Goal: Task Accomplishment & Management: Complete application form

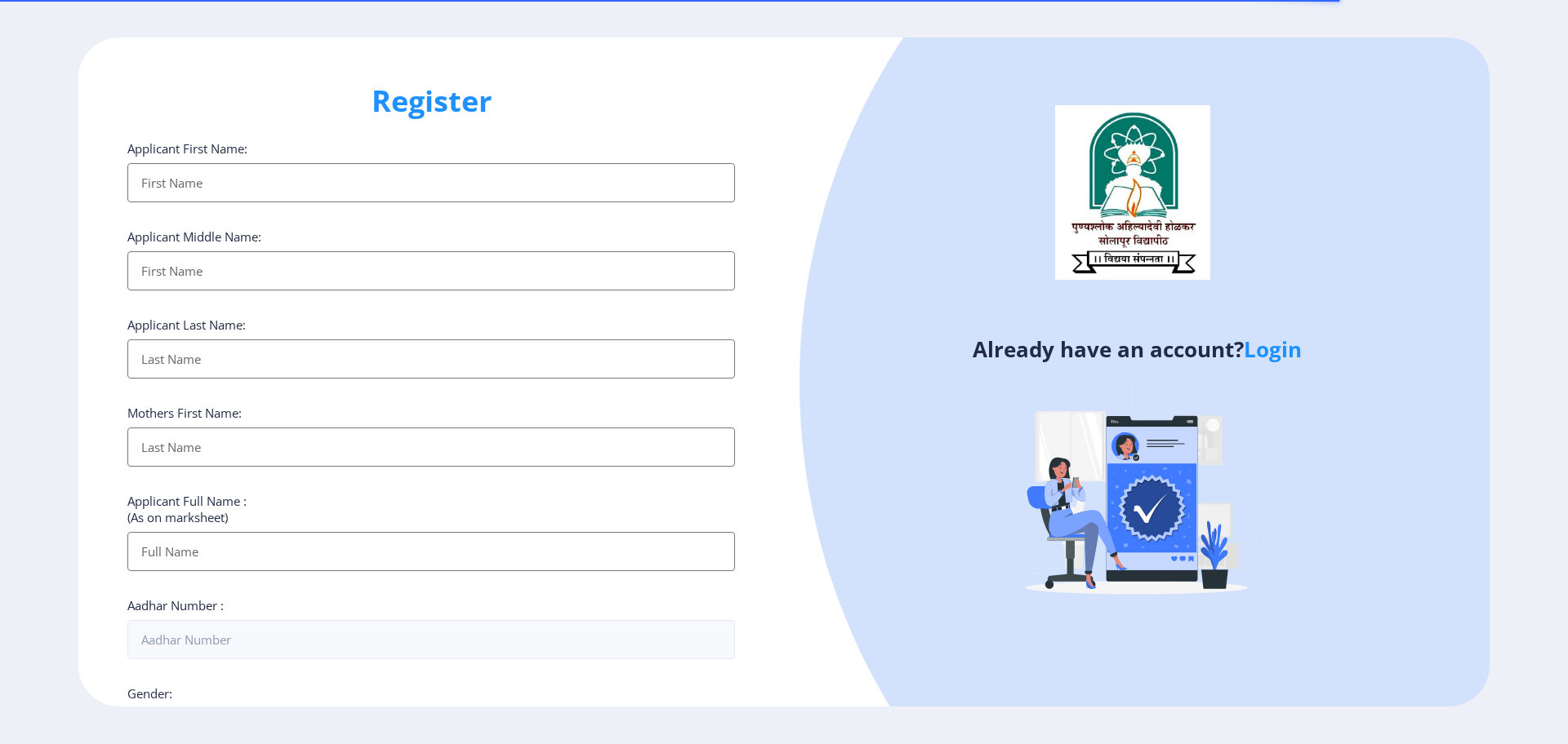
select select
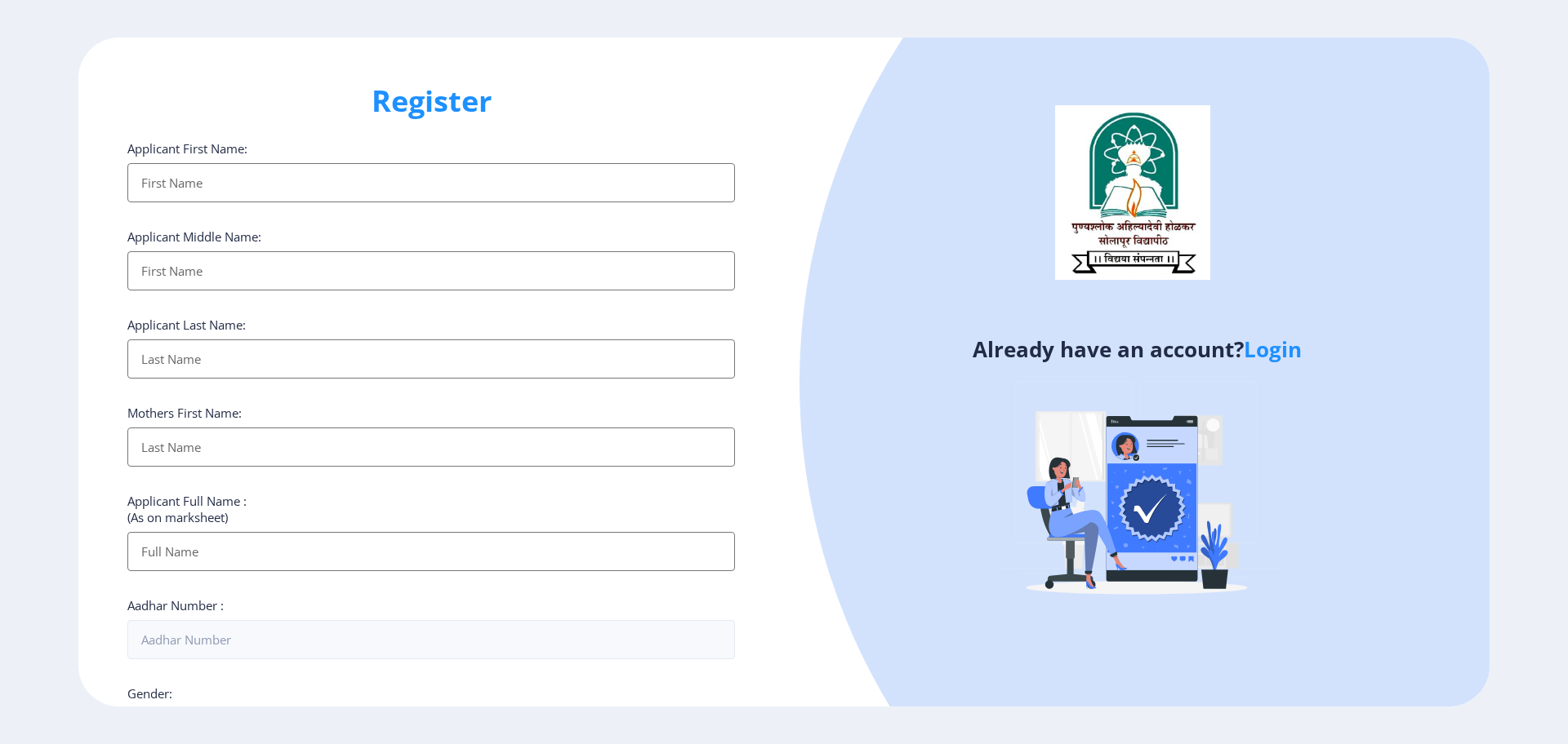
click at [219, 180] on input "Applicant First Name:" at bounding box center [431, 183] width 607 height 39
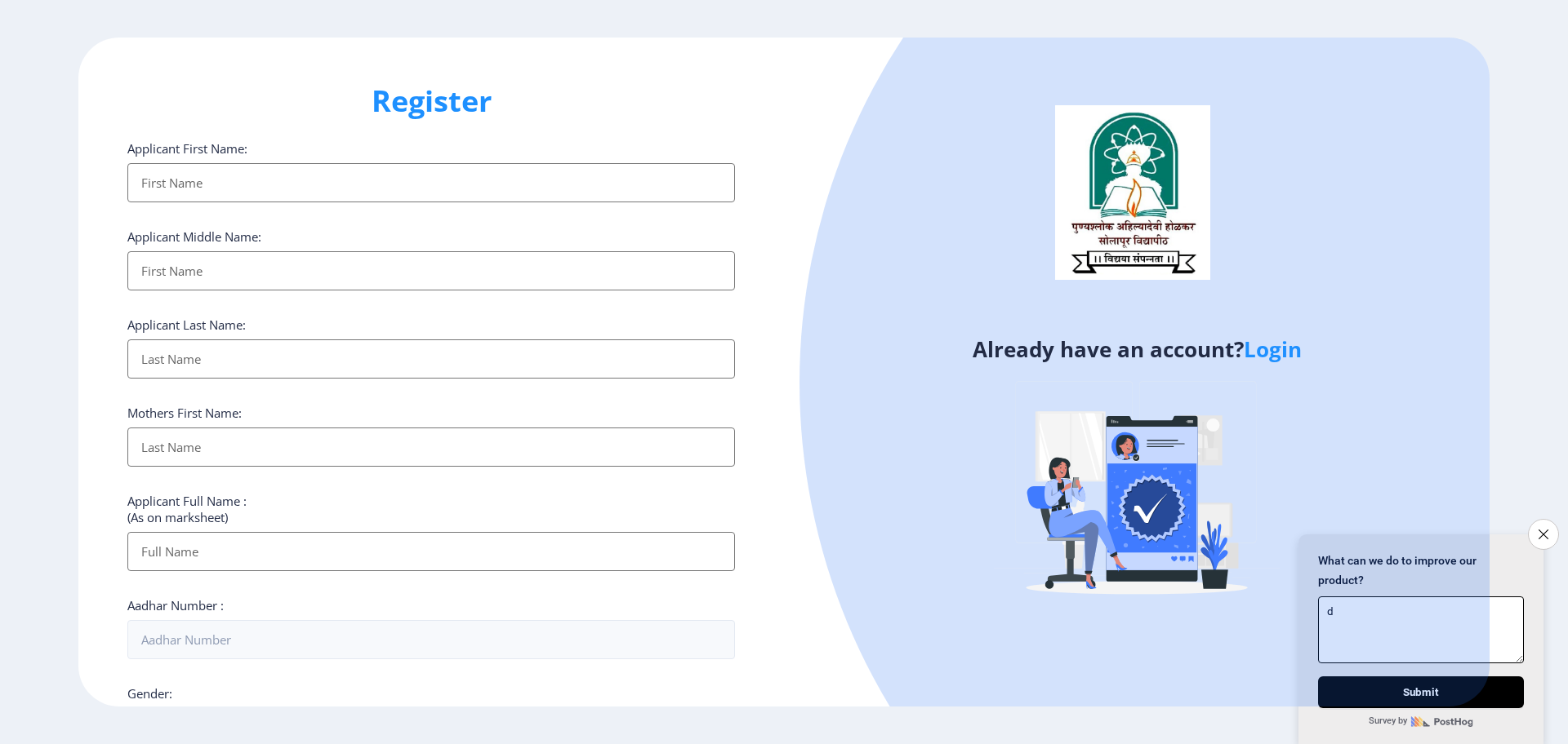
type textarea "d"
click at [214, 180] on input "Applicant First Name:" at bounding box center [431, 183] width 607 height 39
type input "d"
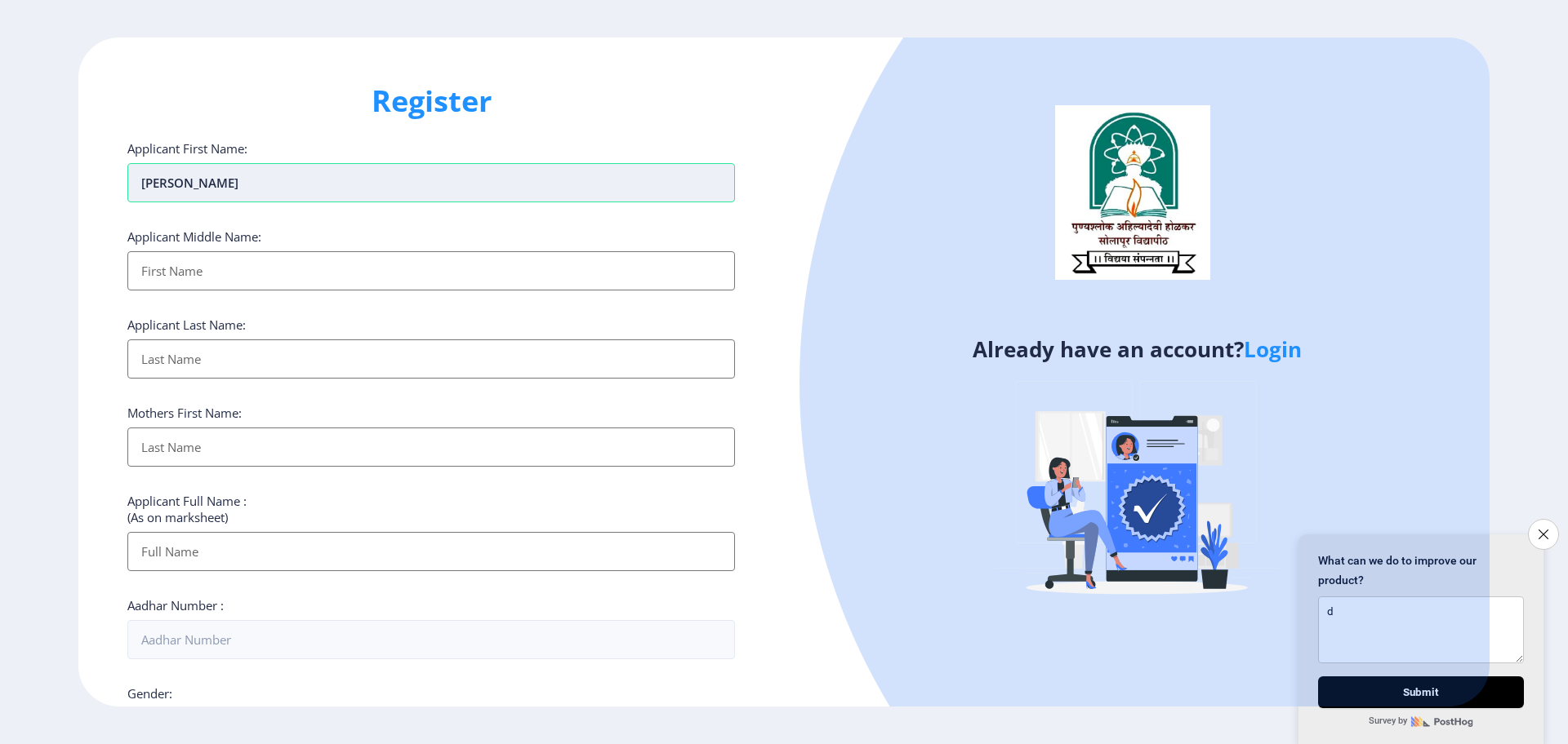
type input "[PERSON_NAME]"
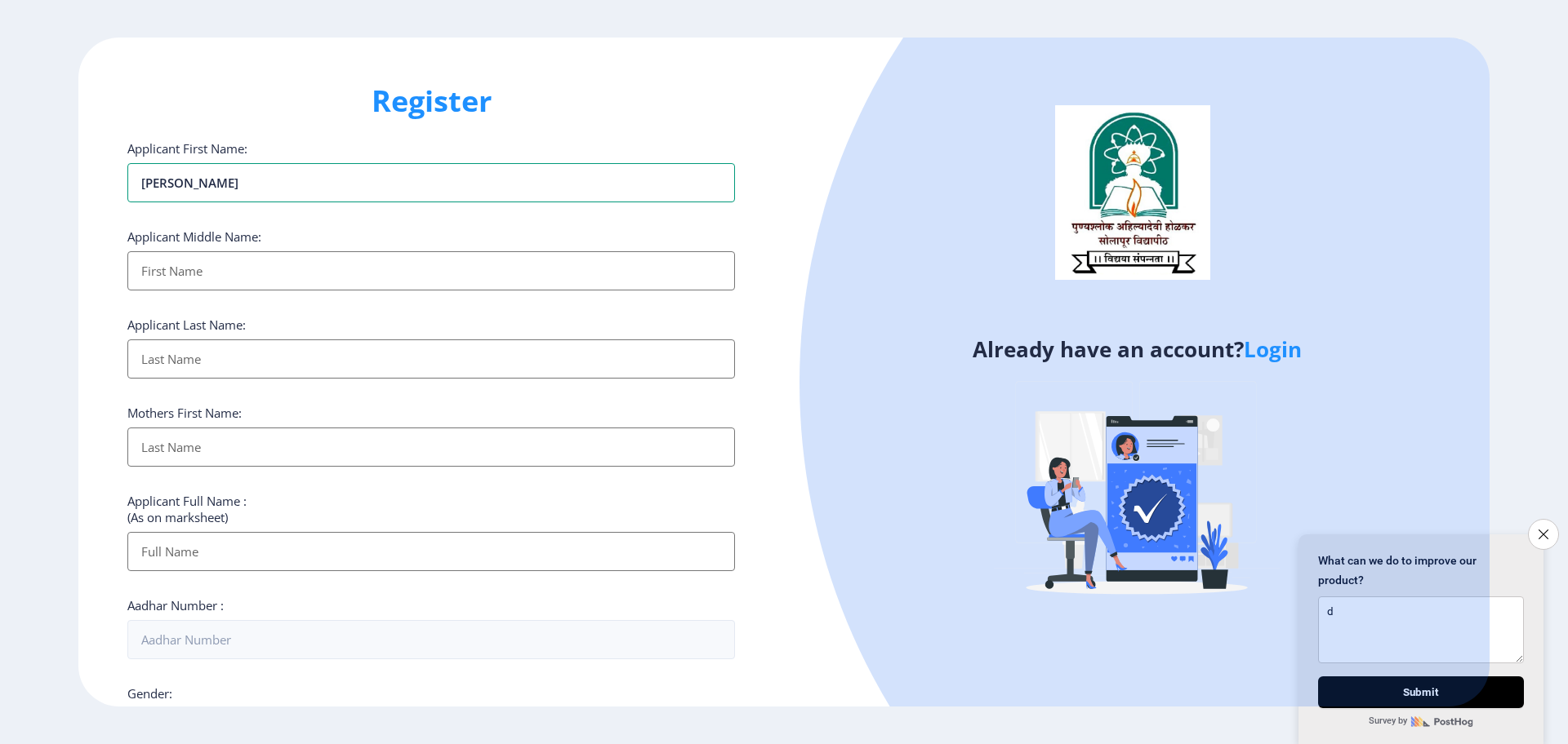
drag, startPoint x: 202, startPoint y: 179, endPoint x: 0, endPoint y: 131, distance: 207.6
click at [0, 131] on ngx-register "Register Applicant First Name: [PERSON_NAME] Applicant Middle Name: Applicant L…" at bounding box center [784, 372] width 1568 height 670
